Goal: Use online tool/utility: Utilize a website feature to perform a specific function

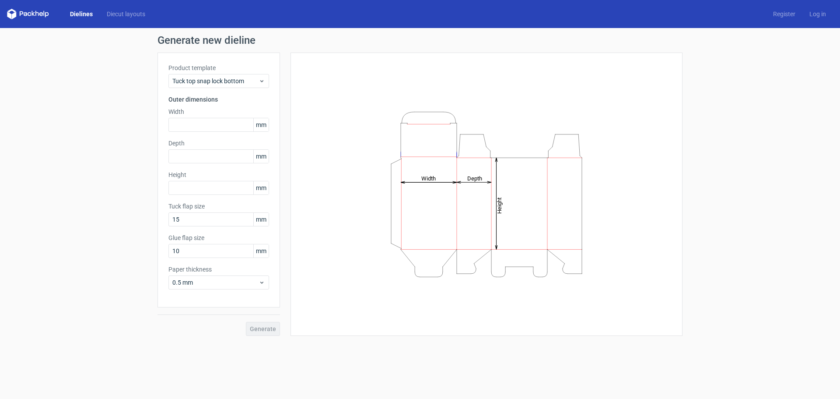
click at [504, 219] on icon "Height Depth Width" at bounding box center [486, 194] width 263 height 175
click at [262, 128] on span "mm" at bounding box center [260, 124] width 15 height 13
click at [262, 126] on span "mm" at bounding box center [260, 124] width 15 height 13
click at [242, 84] on span "Tuck top snap lock bottom" at bounding box center [215, 81] width 86 height 9
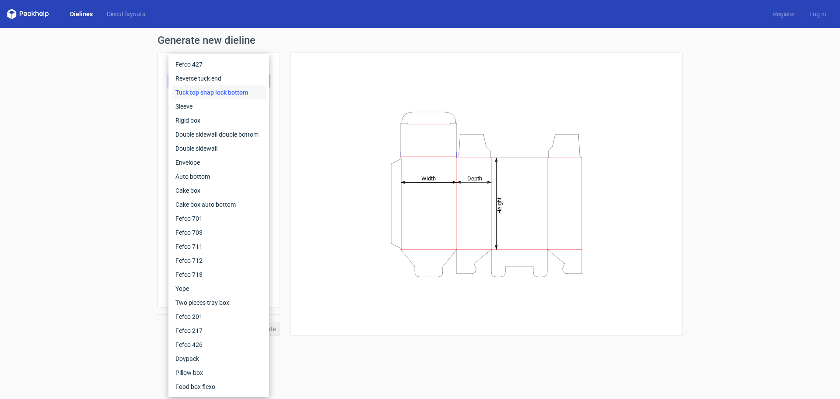
click at [145, 57] on div "Generate new dieline Product template Tuck top snap lock bottom Outer dimension…" at bounding box center [420, 185] width 840 height 315
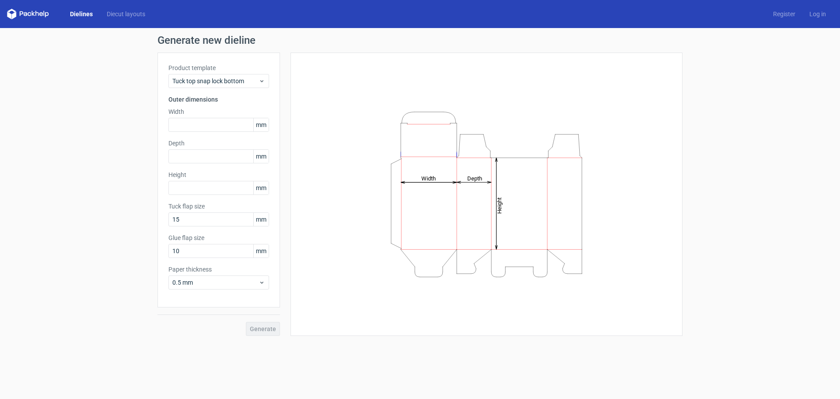
click at [265, 329] on div "Generate" at bounding box center [219, 321] width 123 height 28
click at [261, 128] on span "mm" at bounding box center [260, 124] width 15 height 13
click at [263, 127] on span "mm" at bounding box center [260, 124] width 15 height 13
click at [261, 126] on span "mm" at bounding box center [260, 124] width 15 height 13
click at [260, 126] on span "mm" at bounding box center [260, 124] width 15 height 13
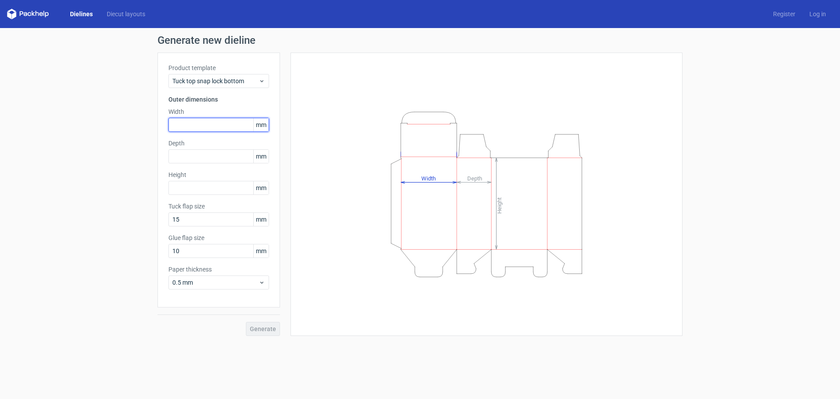
click at [226, 127] on input "text" at bounding box center [218, 125] width 101 height 14
click at [178, 192] on input "text" at bounding box center [218, 188] width 101 height 14
type input "280"
click at [187, 156] on input "text" at bounding box center [218, 156] width 101 height 14
click at [180, 128] on input "text" at bounding box center [218, 125] width 101 height 14
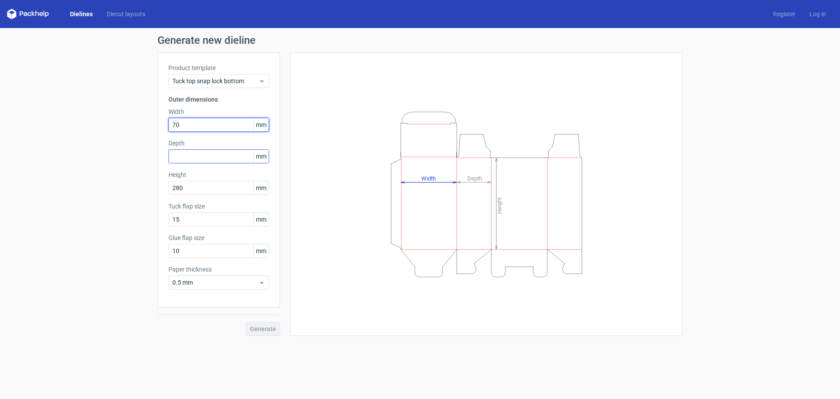
type input "70"
click at [178, 152] on input "text" at bounding box center [218, 156] width 101 height 14
type input "140"
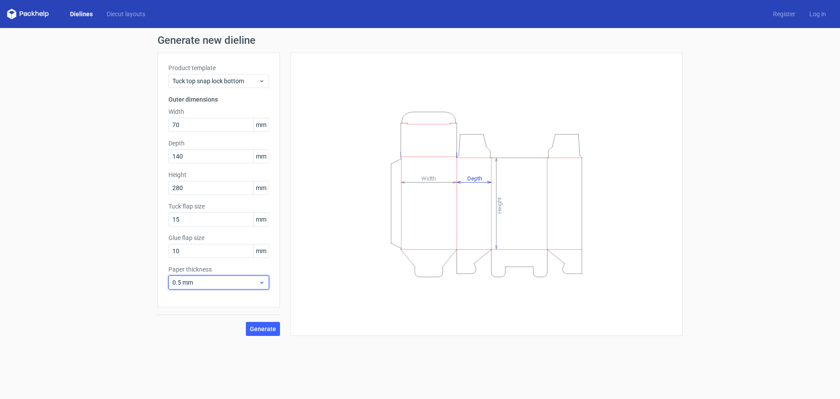
click at [241, 281] on span "0.5 mm" at bounding box center [215, 282] width 86 height 9
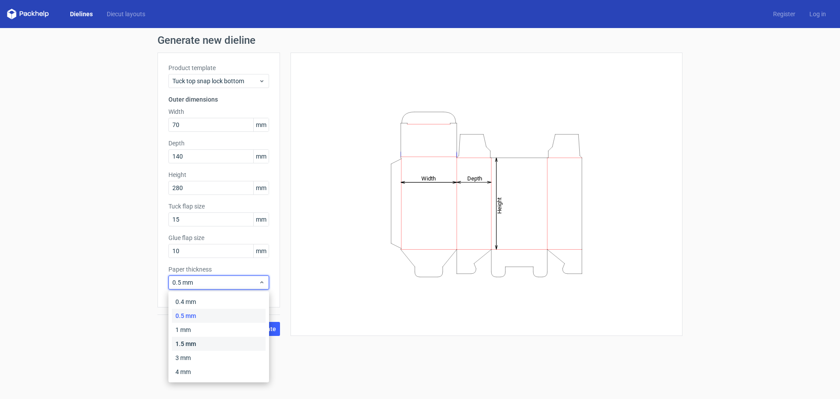
click at [224, 339] on div "1.5 mm" at bounding box center [219, 344] width 94 height 14
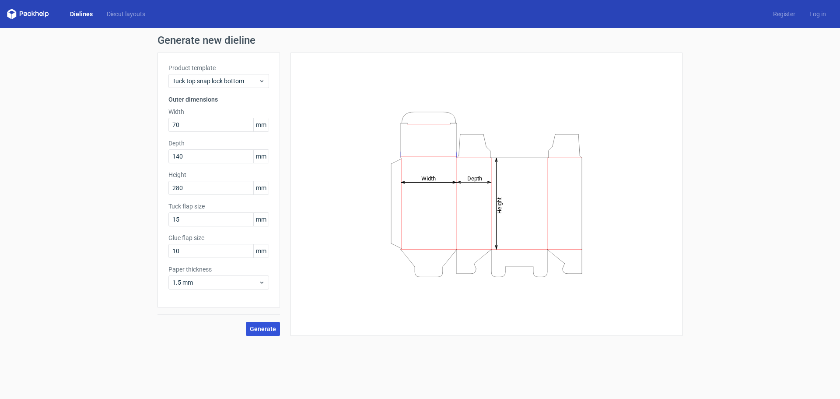
click at [254, 335] on button "Generate" at bounding box center [263, 329] width 34 height 14
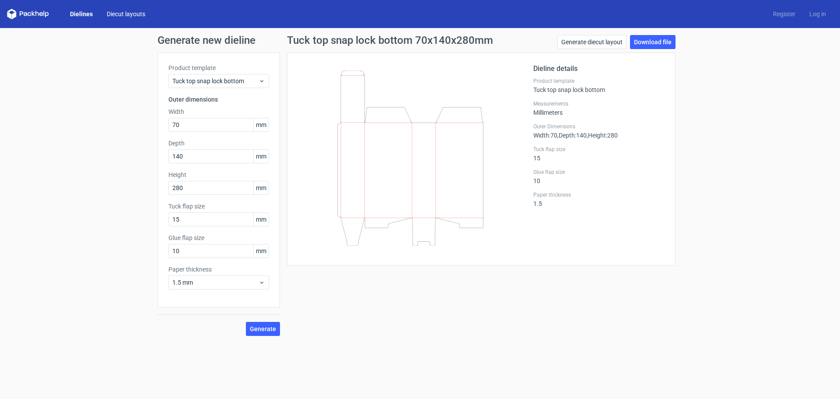
click at [115, 11] on link "Diecut layouts" at bounding box center [126, 14] width 53 height 9
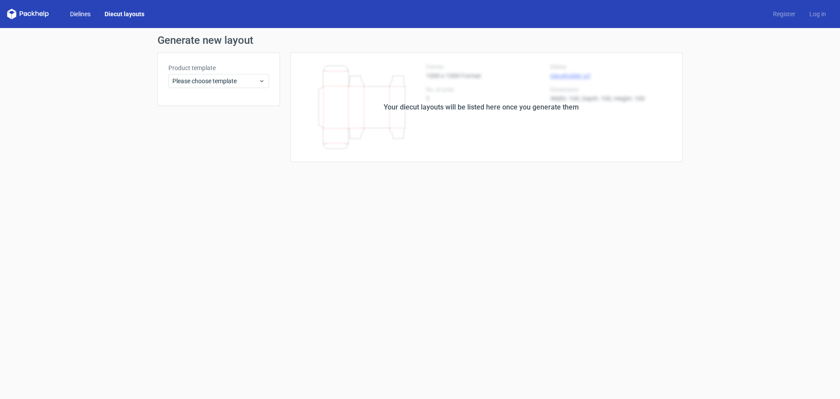
click at [89, 11] on link "Dielines" at bounding box center [80, 14] width 35 height 9
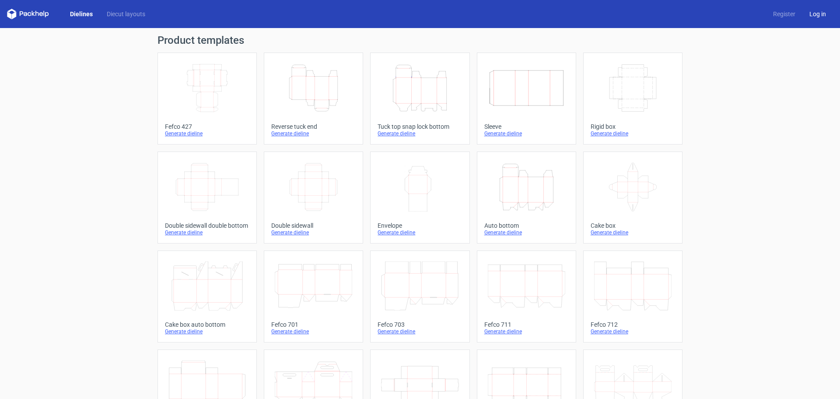
click at [818, 15] on link "Log in" at bounding box center [818, 14] width 31 height 9
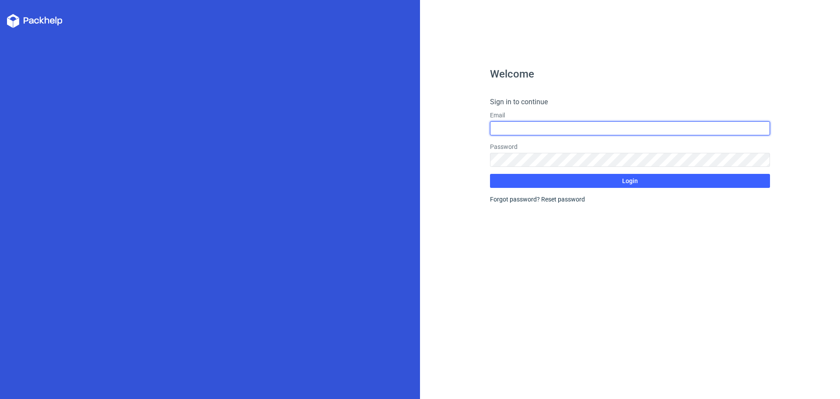
click at [559, 130] on input "text" at bounding box center [630, 128] width 280 height 14
type input "[EMAIL_ADDRESS][DOMAIN_NAME]"
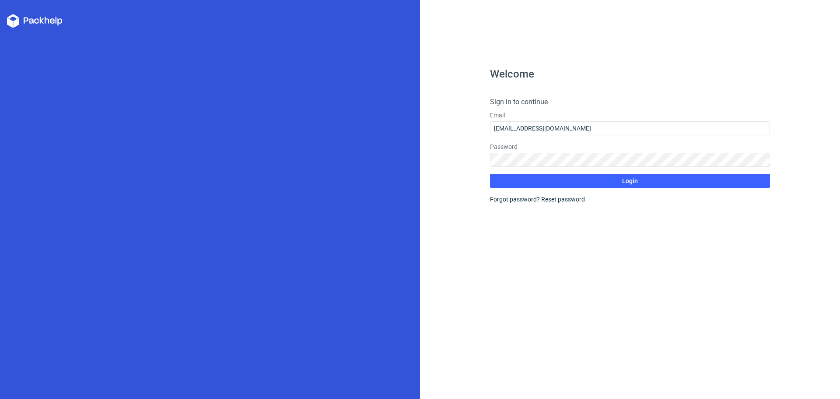
click at [575, 106] on h4 "Sign in to continue" at bounding box center [630, 102] width 280 height 11
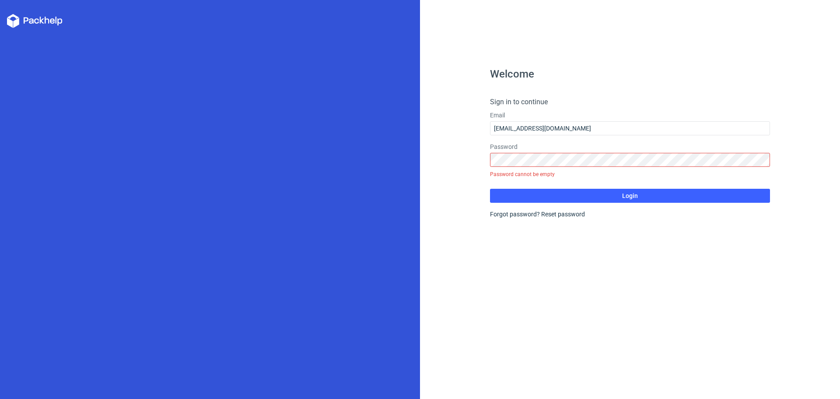
click at [536, 104] on h4 "Sign in to continue" at bounding box center [630, 102] width 280 height 11
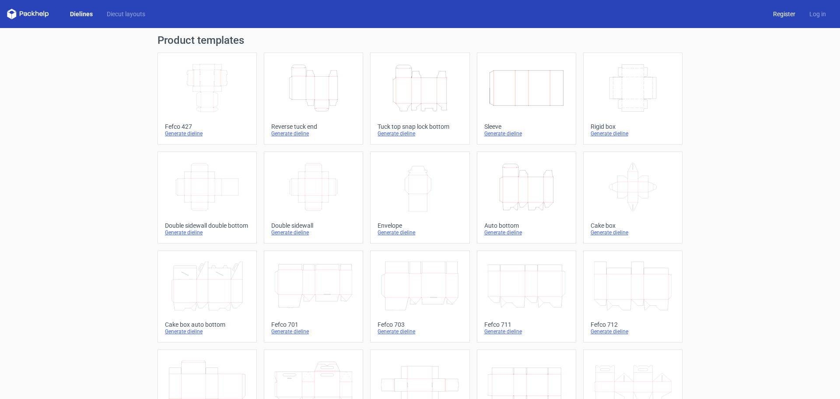
click at [771, 13] on link "Register" at bounding box center [784, 14] width 36 height 9
